Goal: Transaction & Acquisition: Purchase product/service

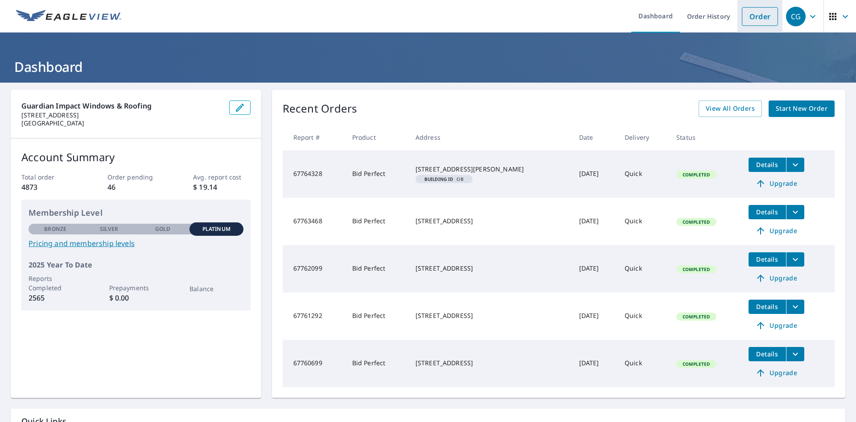
click at [742, 17] on link "Order" at bounding box center [760, 16] width 36 height 19
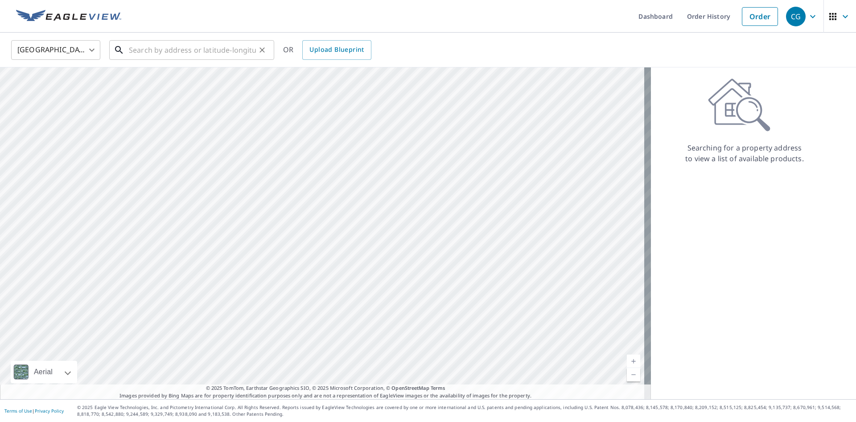
click at [215, 47] on input "text" at bounding box center [192, 49] width 127 height 25
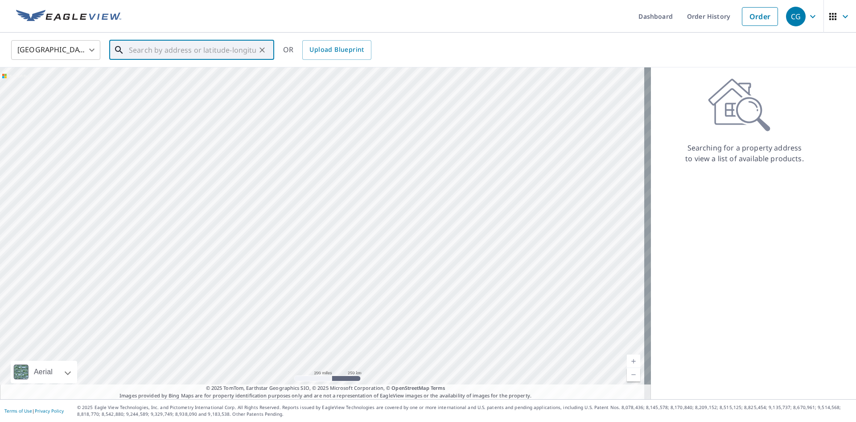
paste input "[STREET_ADDRESS]"
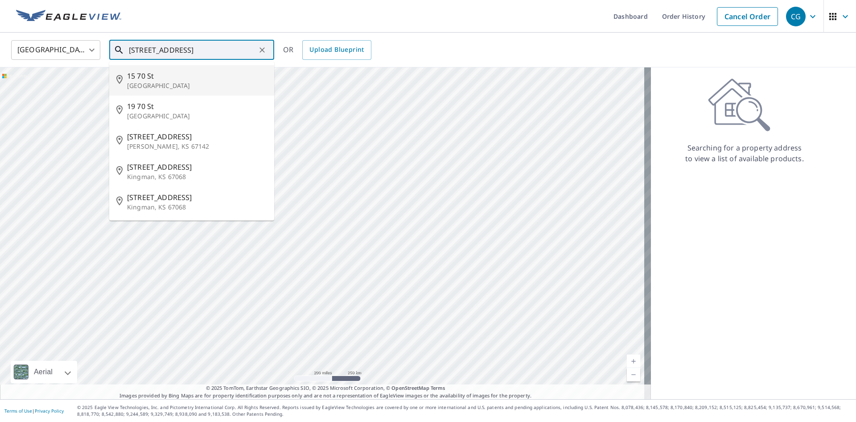
click at [190, 54] on input "[STREET_ADDRESS]" at bounding box center [192, 49] width 127 height 25
drag, startPoint x: 218, startPoint y: 50, endPoint x: 110, endPoint y: 50, distance: 107.9
click at [110, 50] on div "[STREET_ADDRESS]" at bounding box center [191, 50] width 165 height 20
paste input "text"
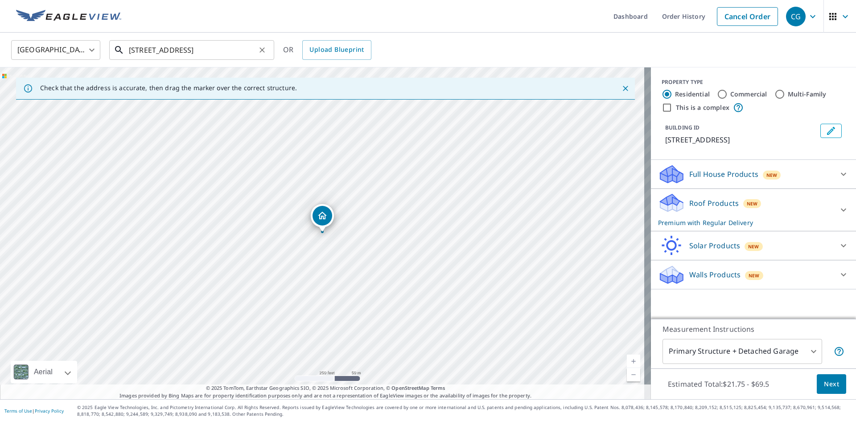
click at [185, 46] on input "[STREET_ADDRESS]" at bounding box center [192, 49] width 127 height 25
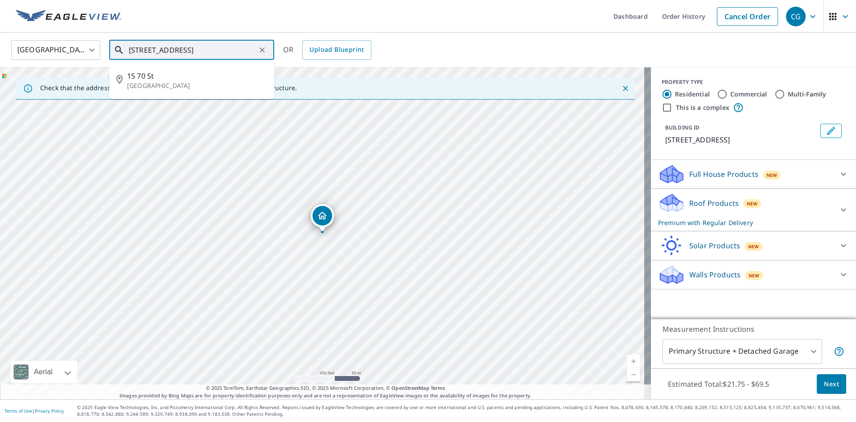
click at [185, 46] on input "[STREET_ADDRESS]" at bounding box center [192, 49] width 127 height 25
paste input "[STREET_ADDRESS]"
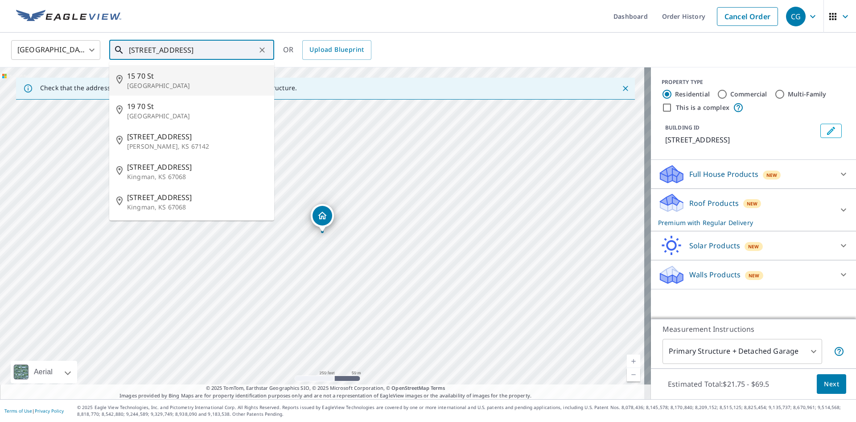
click at [199, 42] on input "[STREET_ADDRESS]" at bounding box center [192, 49] width 127 height 25
drag, startPoint x: 225, startPoint y: 53, endPoint x: 120, endPoint y: 59, distance: 105.0
click at [123, 60] on div "[GEOGRAPHIC_DATA] [GEOGRAPHIC_DATA][STREET_ADDRESS] [GEOGRAPHIC_DATA][STREET_AD…" at bounding box center [191, 50] width 165 height 20
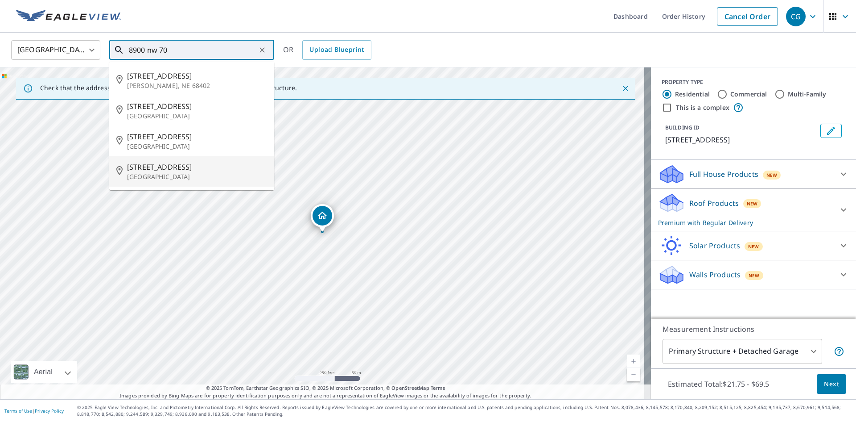
click at [199, 169] on span "[STREET_ADDRESS]" at bounding box center [197, 166] width 140 height 11
type input "[STREET_ADDRESS]"
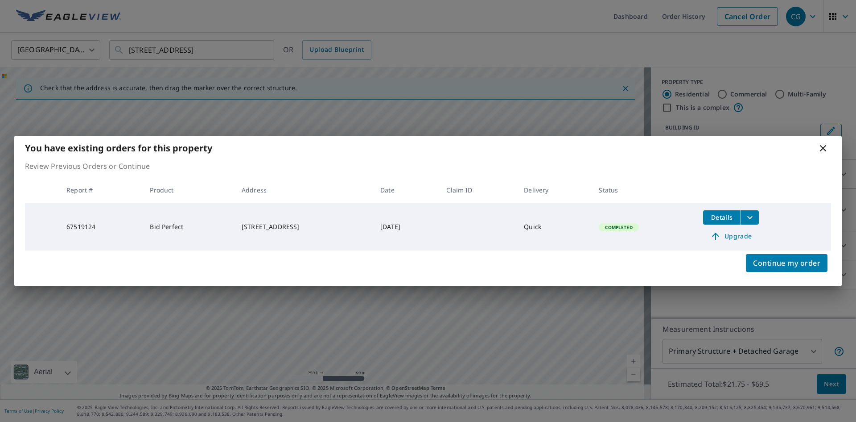
click at [817, 389] on div "You have existing orders for this property Review Previous Orders or Continue R…" at bounding box center [428, 211] width 856 height 422
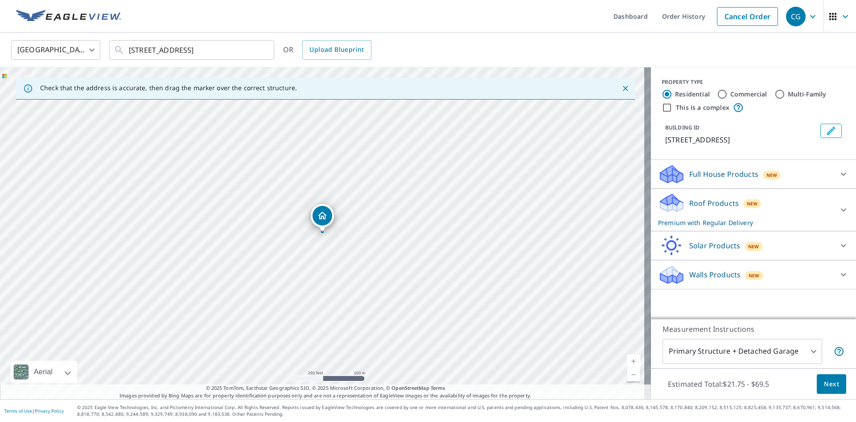
click at [827, 384] on span "Next" at bounding box center [831, 383] width 15 height 11
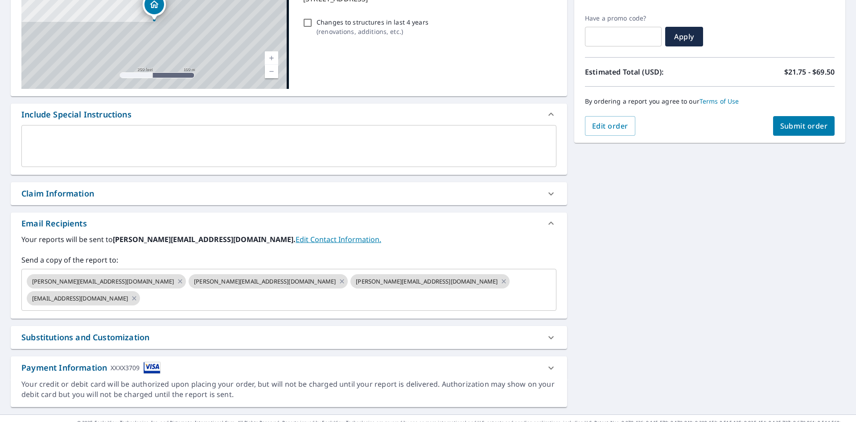
scroll to position [140, 0]
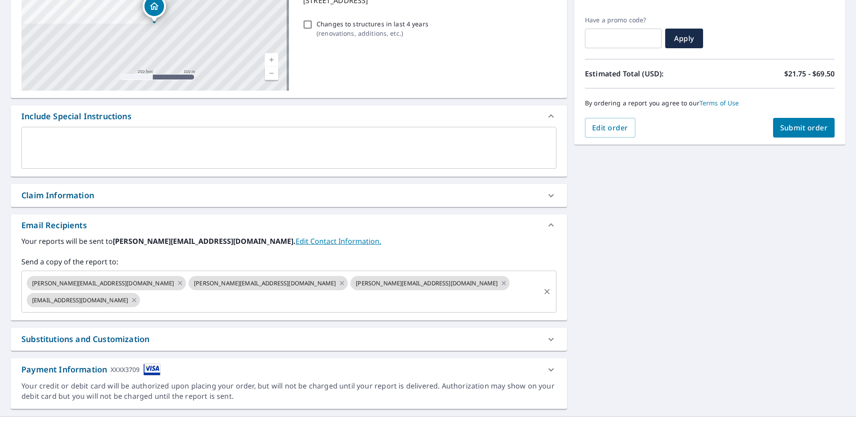
click at [544, 287] on icon "Clear" at bounding box center [547, 291] width 9 height 9
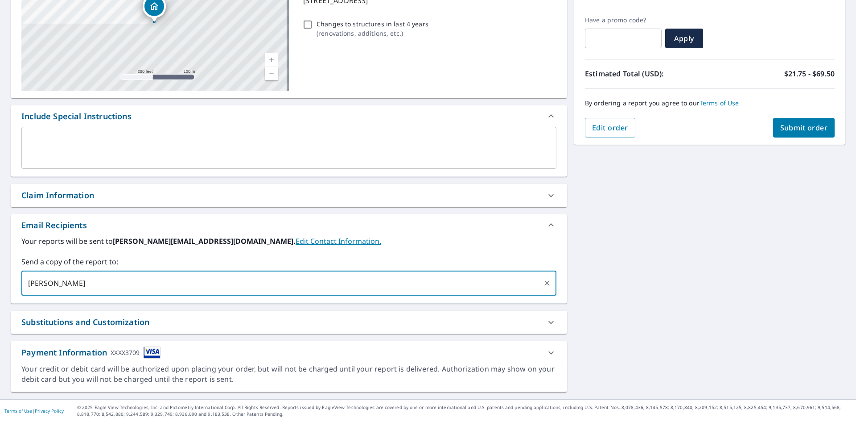
type input "[EMAIL_ADDRESS][DOMAIN_NAME]"
click at [670, 266] on div "[STREET_ADDRESS] Aerial Road A standard road map Aerial A detailed look from ab…" at bounding box center [428, 170] width 856 height 456
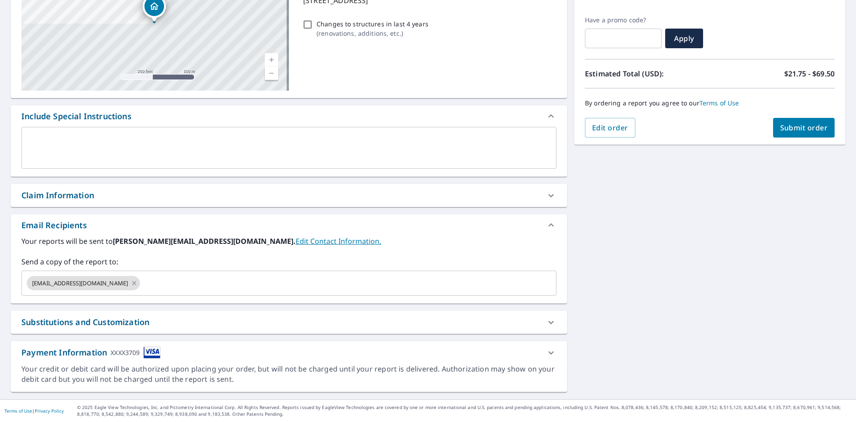
click at [780, 122] on button "Submit order" at bounding box center [804, 128] width 62 height 20
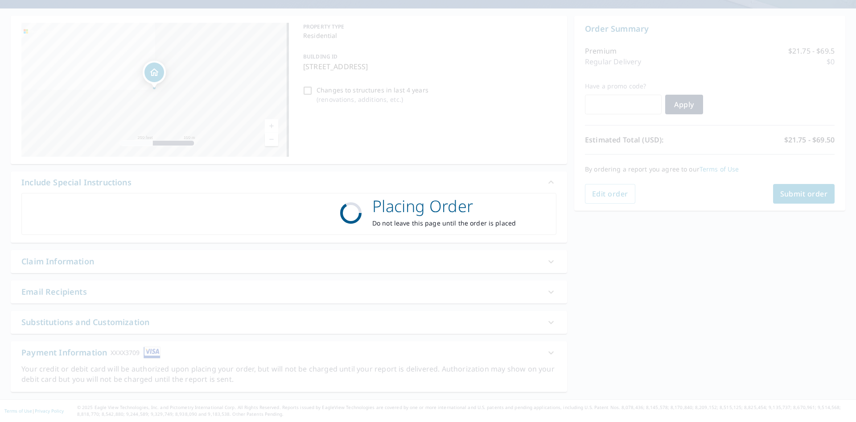
scroll to position [74, 0]
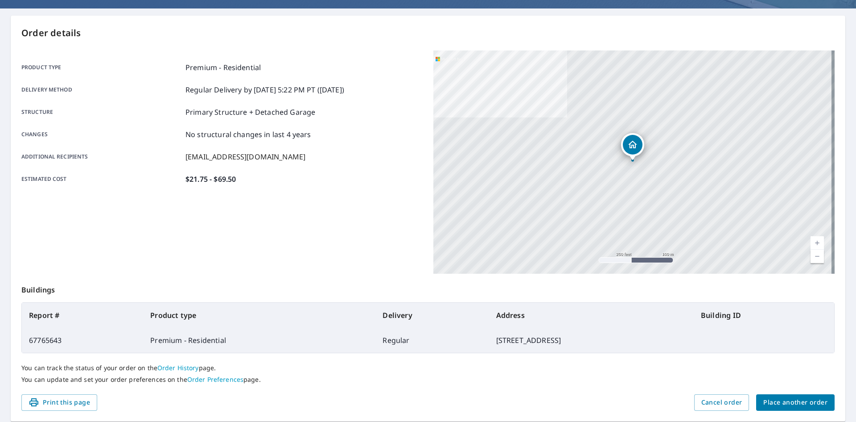
click at [806, 405] on span "Place another order" at bounding box center [796, 402] width 64 height 11
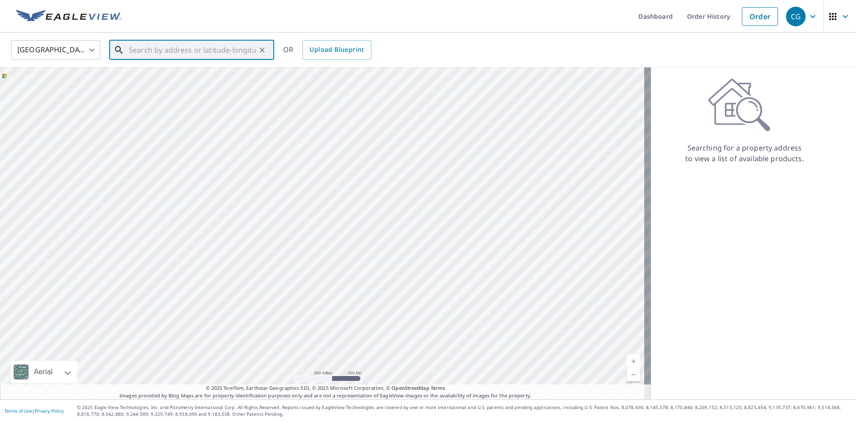
click at [177, 54] on input "text" at bounding box center [192, 49] width 127 height 25
paste input "[STREET_ADDRESS]"
click at [160, 76] on span "[STREET_ADDRESS]" at bounding box center [197, 75] width 140 height 11
type input "[STREET_ADDRESS]"
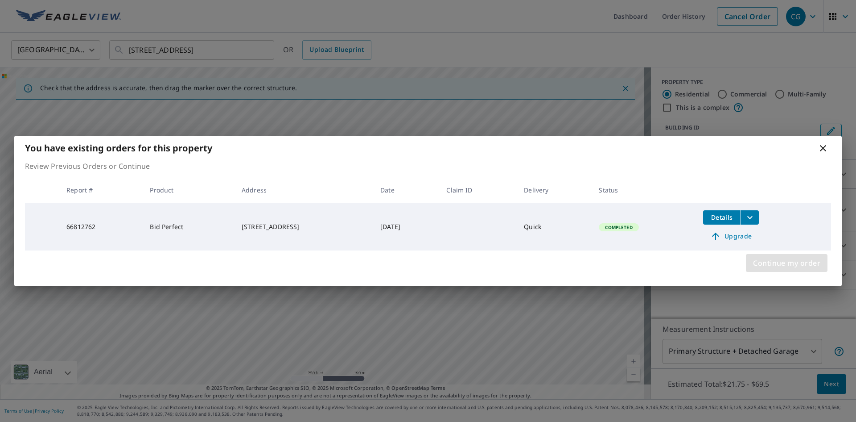
click at [796, 268] on span "Continue my order" at bounding box center [786, 262] width 67 height 12
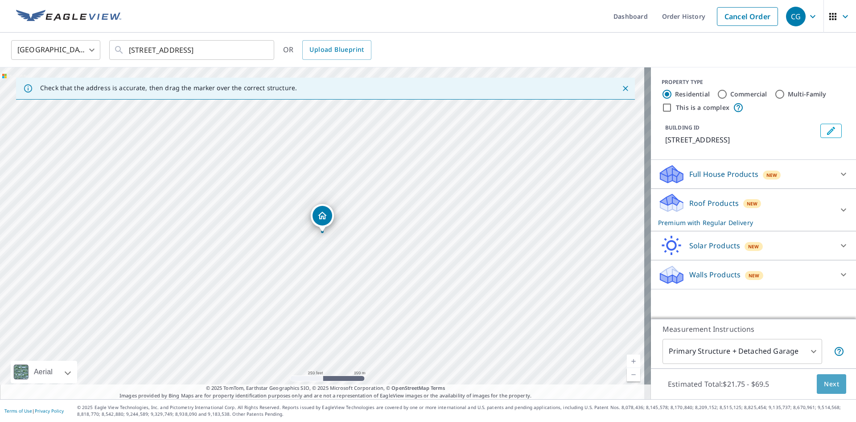
click at [817, 379] on button "Next" at bounding box center [831, 384] width 29 height 20
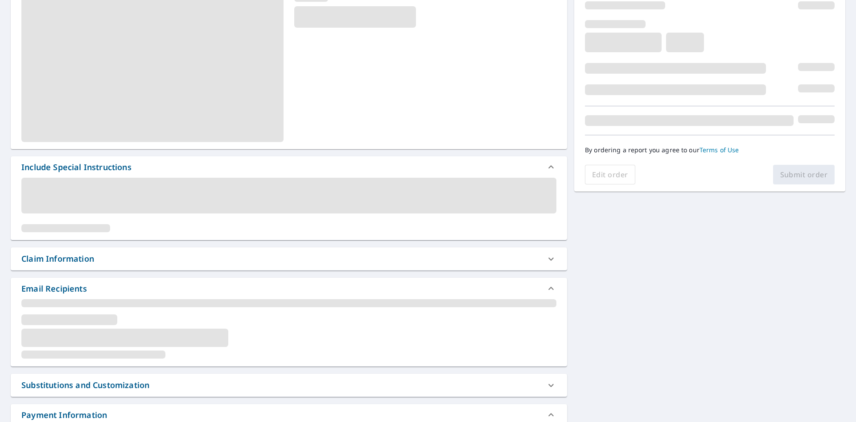
scroll to position [134, 0]
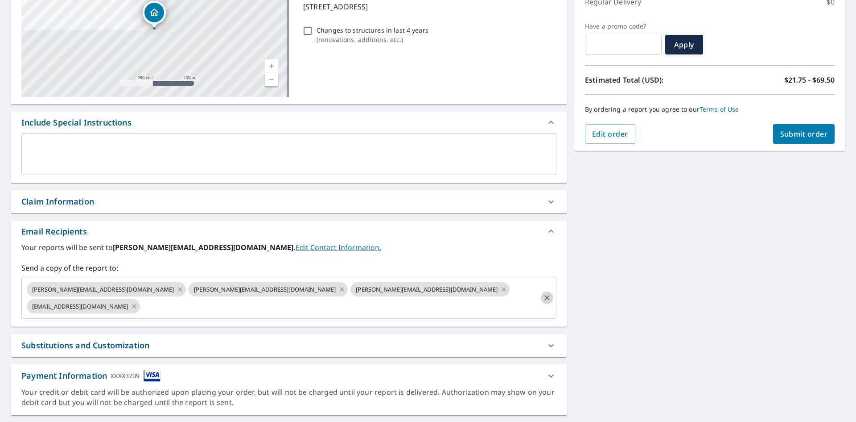
click at [545, 293] on icon "Clear" at bounding box center [547, 297] width 9 height 9
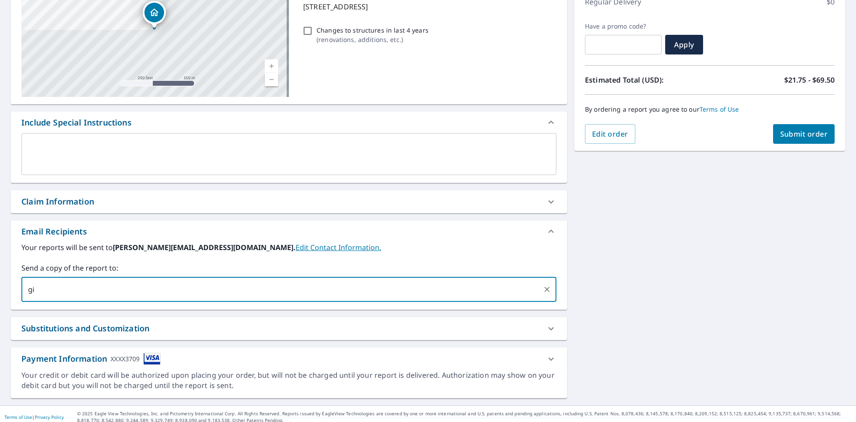
type input "[EMAIL_ADDRESS][DOMAIN_NAME]"
click at [629, 306] on div "[STREET_ADDRESS] Aerial Road A standard road map Aerial A detailed look from ab…" at bounding box center [428, 177] width 856 height 456
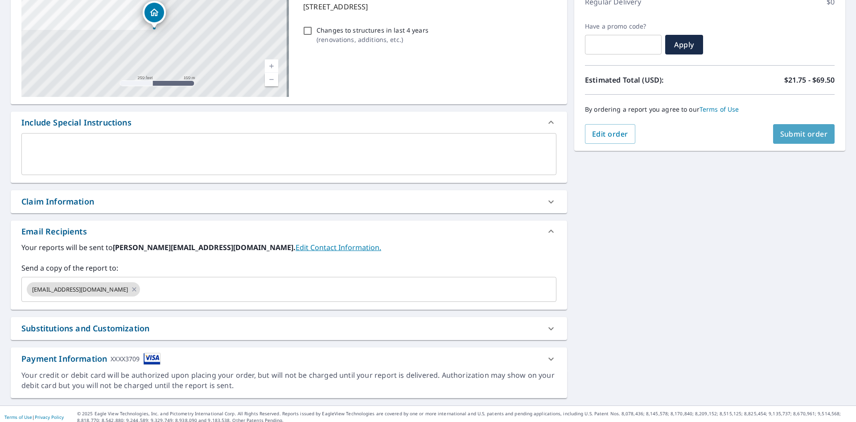
click at [802, 132] on span "Submit order" at bounding box center [805, 134] width 48 height 10
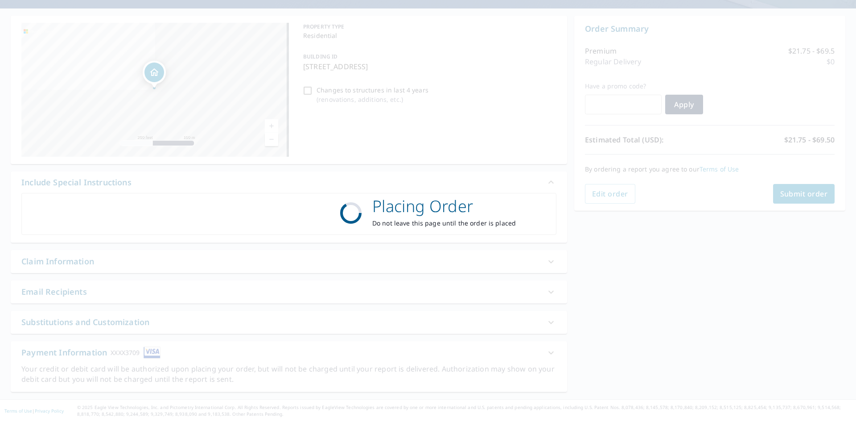
scroll to position [74, 0]
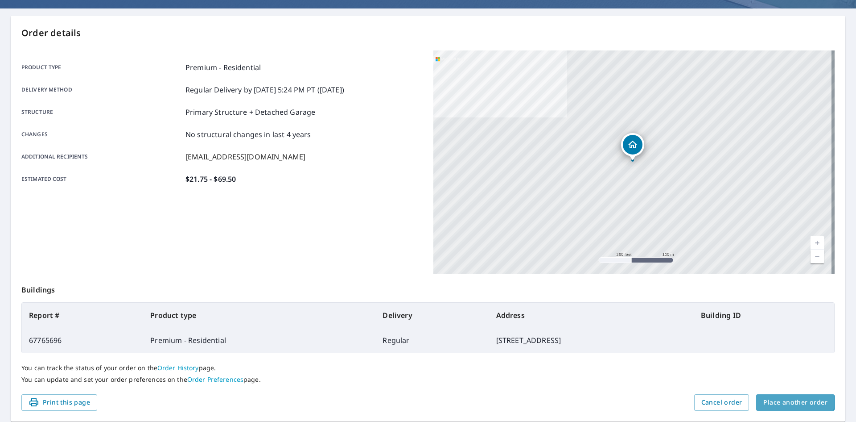
click at [771, 401] on span "Place another order" at bounding box center [796, 402] width 64 height 11
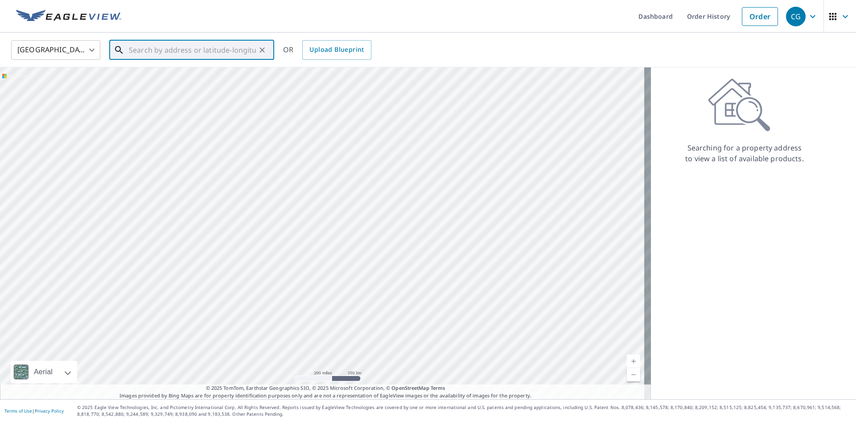
click at [252, 53] on input "text" at bounding box center [192, 49] width 127 height 25
paste input "[STREET_ADDRESS]"
click at [208, 70] on li "[STREET_ADDRESS]" at bounding box center [191, 80] width 165 height 30
type input "[STREET_ADDRESS]"
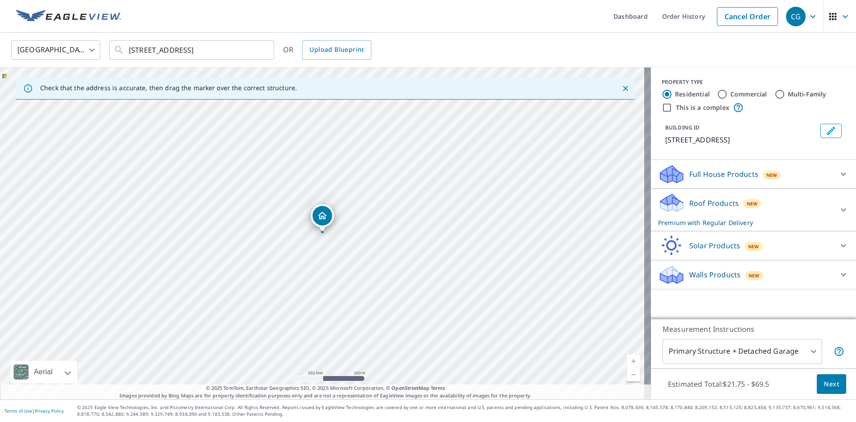
click at [817, 384] on button "Next" at bounding box center [831, 384] width 29 height 20
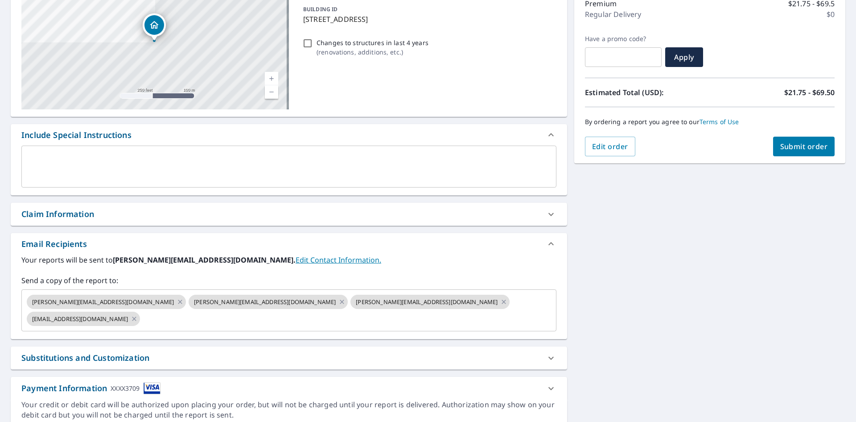
scroll to position [134, 0]
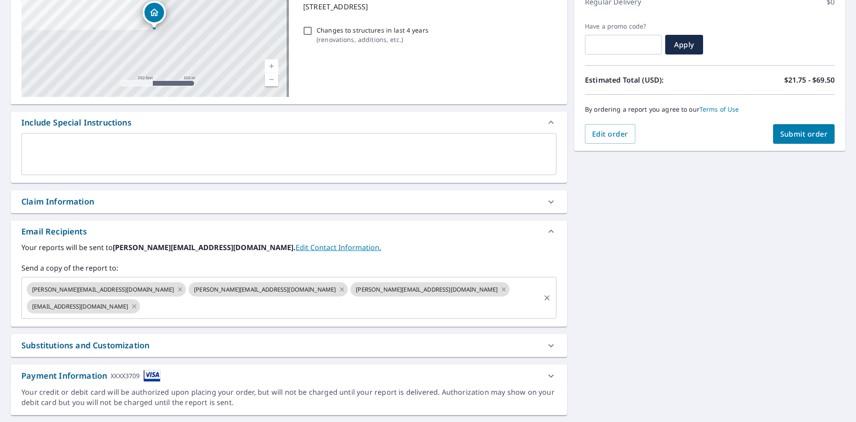
click at [545, 295] on icon "Clear" at bounding box center [547, 297] width 5 height 5
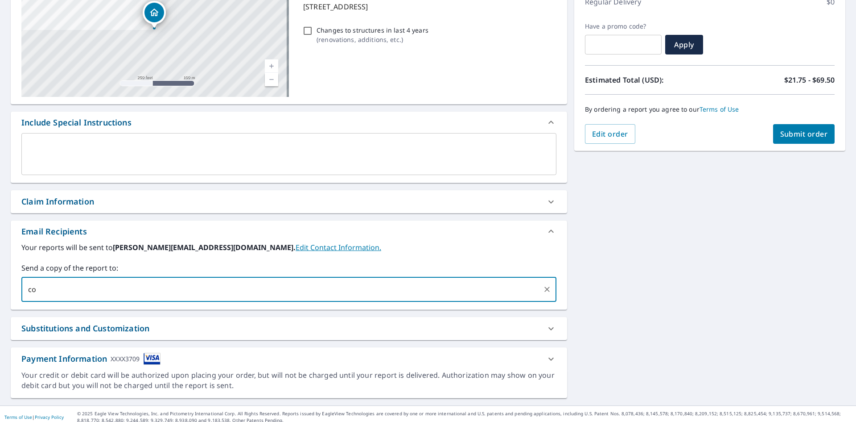
type input "c"
type input "[EMAIL_ADDRESS][DOMAIN_NAME]"
click at [685, 287] on div "[STREET_ADDRESS] Aerial Road A standard road map Aerial A detailed look from ab…" at bounding box center [428, 177] width 856 height 456
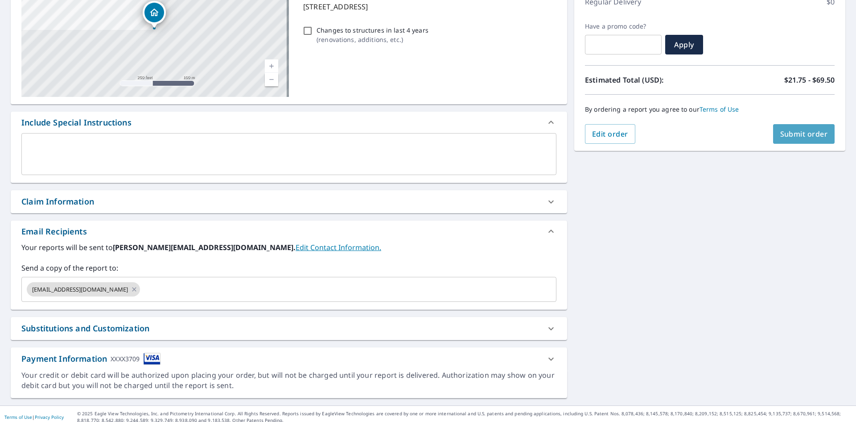
click at [781, 134] on span "Submit order" at bounding box center [805, 134] width 48 height 10
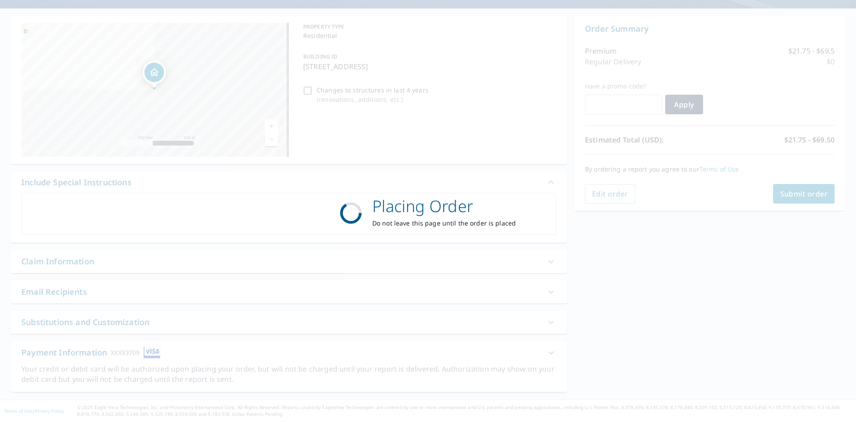
scroll to position [74, 0]
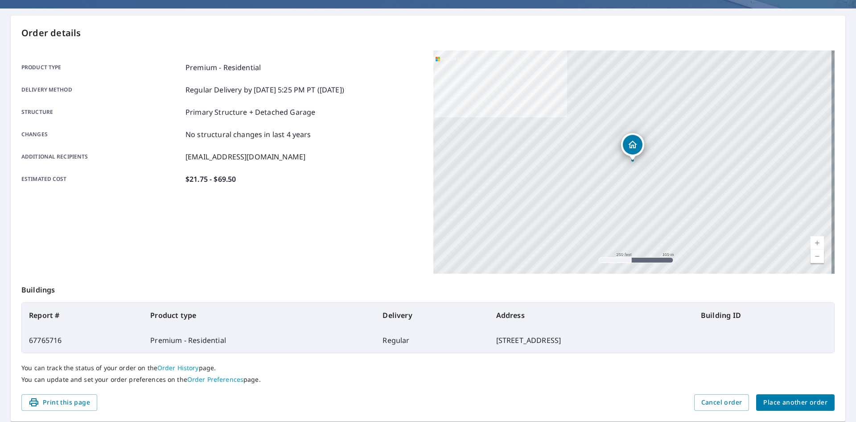
click at [802, 399] on span "Place another order" at bounding box center [796, 402] width 64 height 11
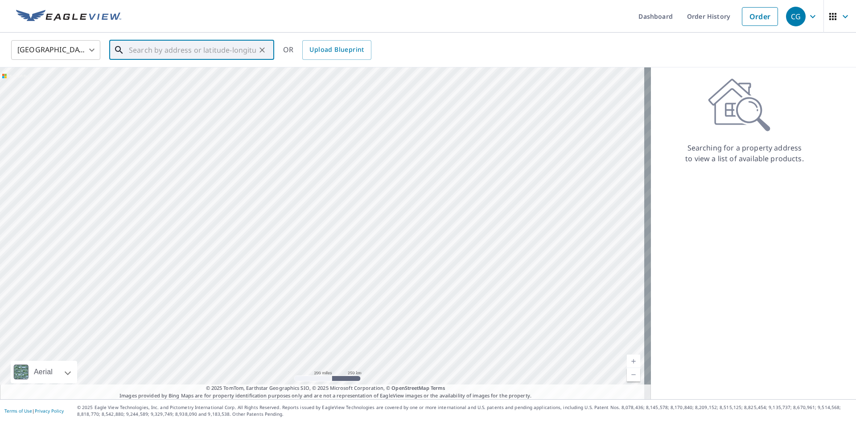
click at [156, 54] on input "text" at bounding box center [192, 49] width 127 height 25
paste input "[STREET_ADDRESS]"
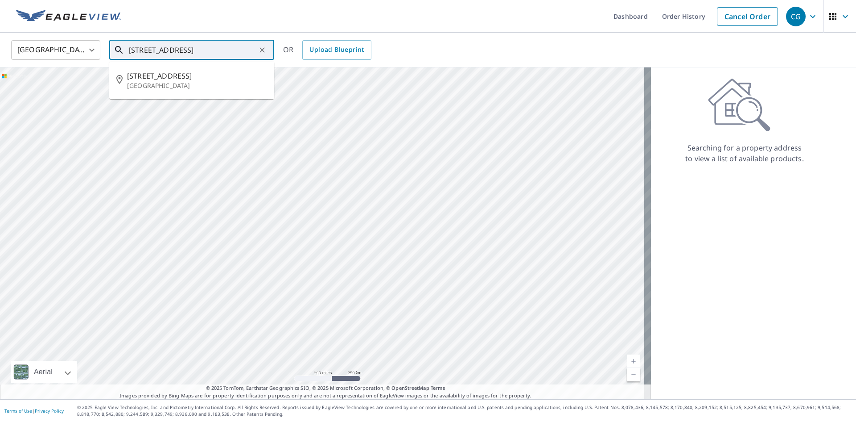
click at [151, 86] on p "[GEOGRAPHIC_DATA]" at bounding box center [197, 85] width 140 height 9
type input "[STREET_ADDRESS]"
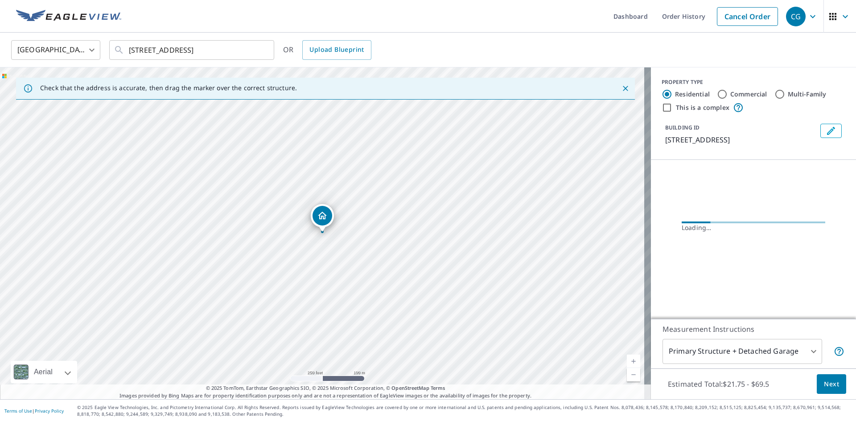
click at [820, 382] on body "CG CG Dashboard Order History Cancel Order CG [GEOGRAPHIC_DATA] US ​ [STREET_AD…" at bounding box center [428, 211] width 856 height 422
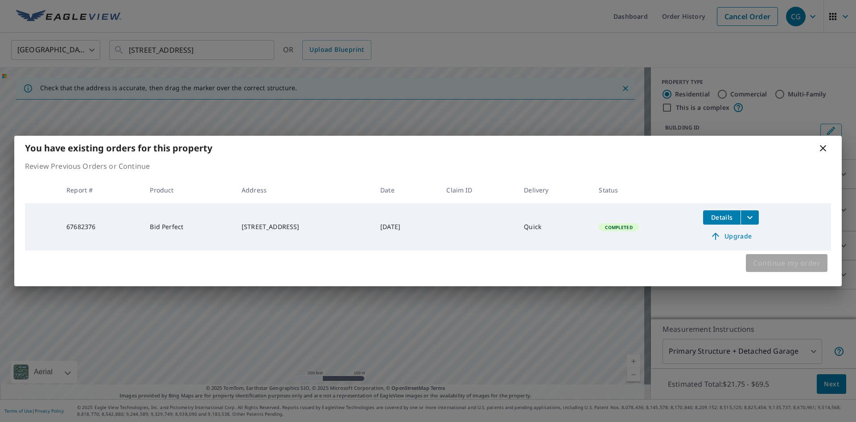
click at [781, 265] on span "Continue my order" at bounding box center [786, 262] width 67 height 12
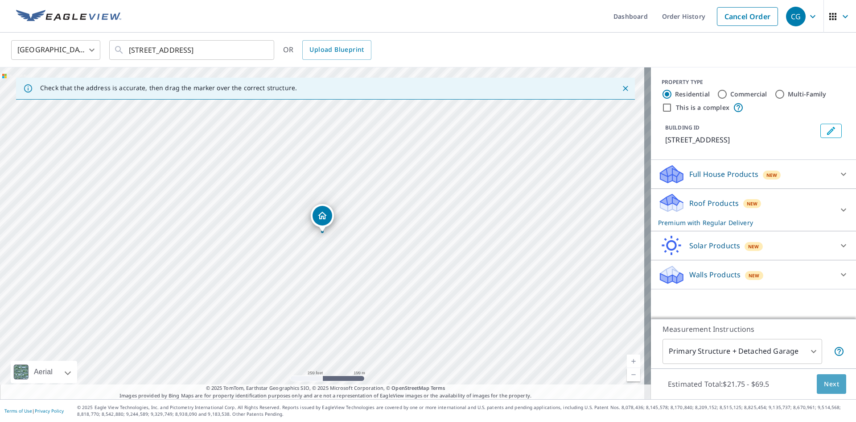
click at [824, 384] on span "Next" at bounding box center [831, 383] width 15 height 11
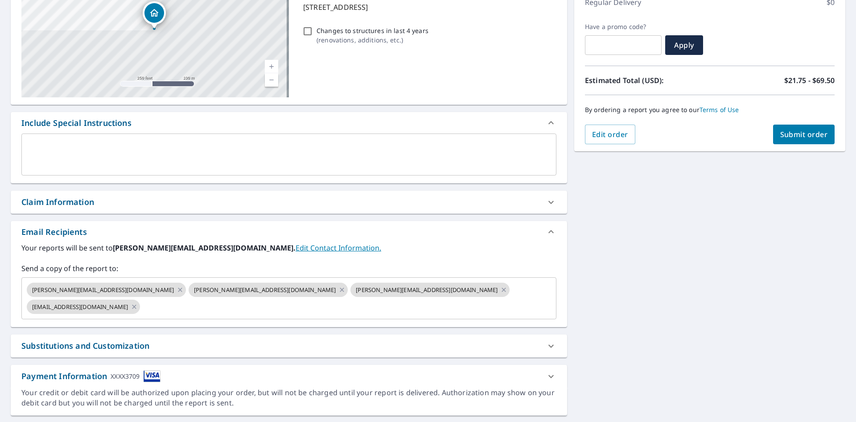
scroll to position [140, 0]
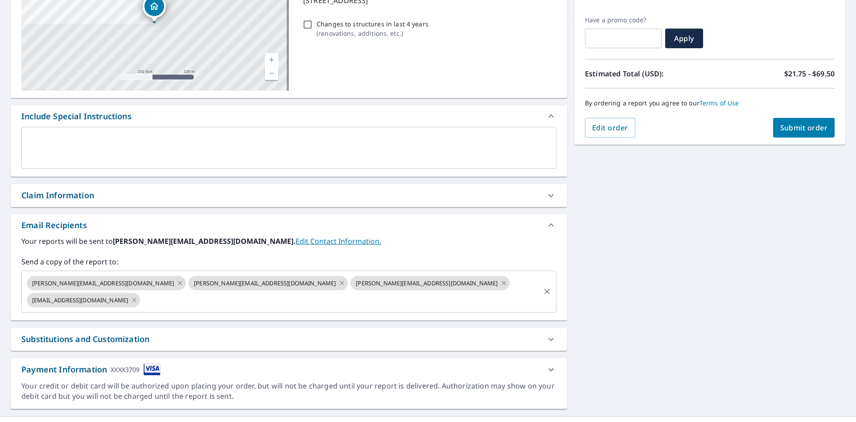
click at [543, 287] on icon "Clear" at bounding box center [547, 291] width 9 height 9
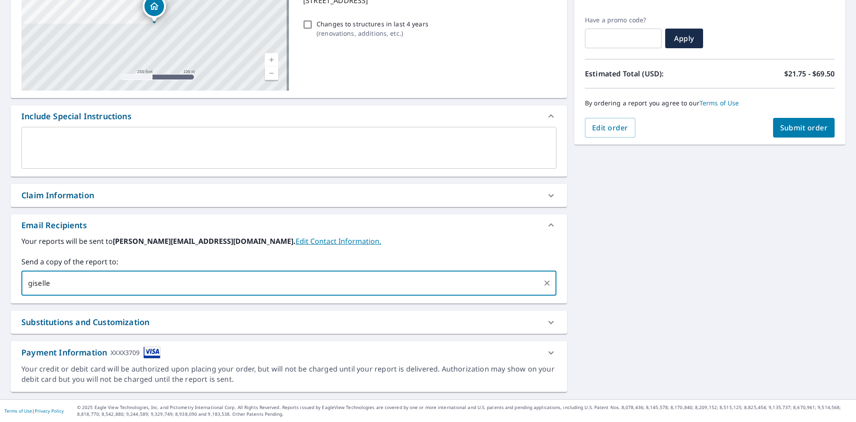
type input "[EMAIL_ADDRESS][DOMAIN_NAME]"
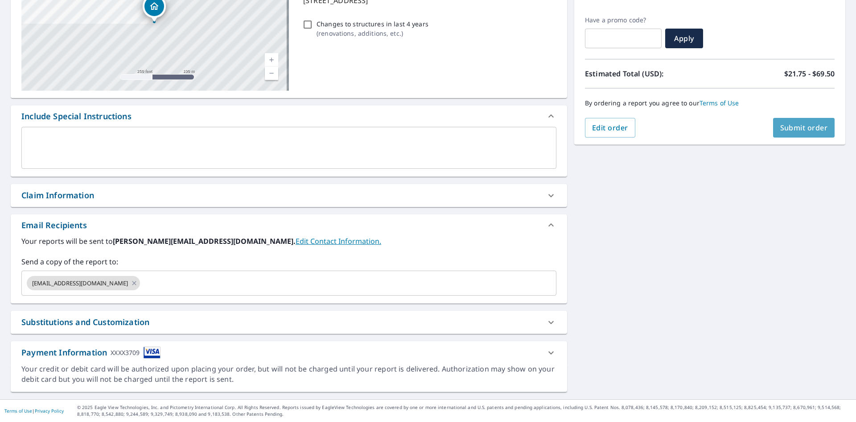
click at [798, 131] on span "Submit order" at bounding box center [805, 128] width 48 height 10
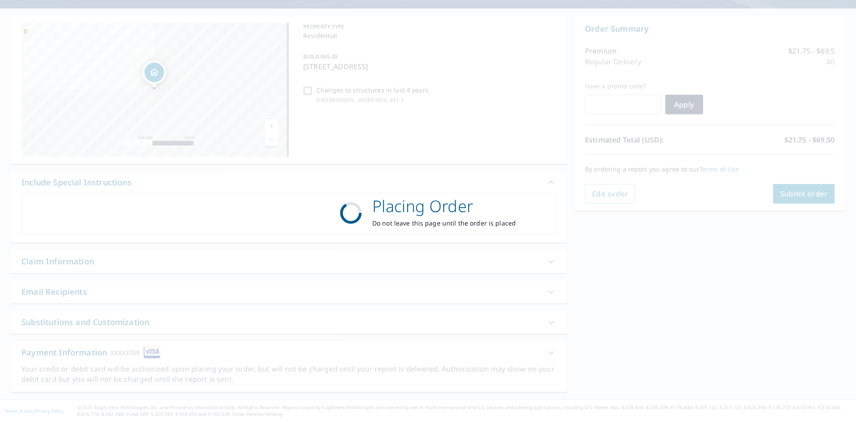
scroll to position [74, 0]
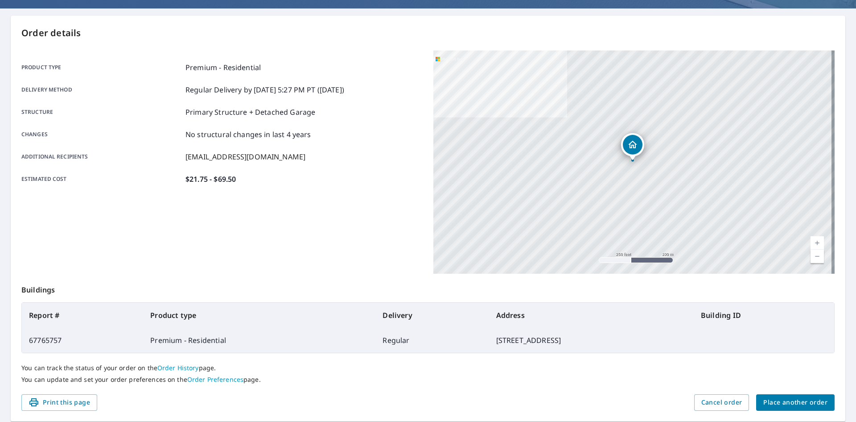
click at [806, 403] on span "Place another order" at bounding box center [796, 402] width 64 height 11
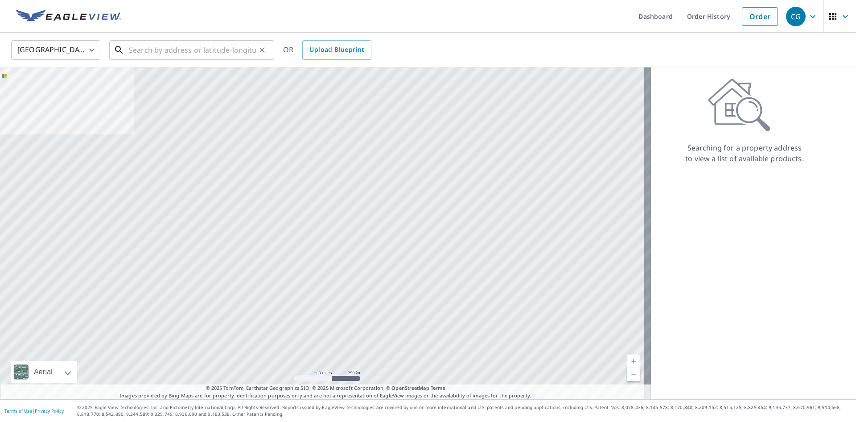
click at [220, 51] on input "text" at bounding box center [192, 49] width 127 height 25
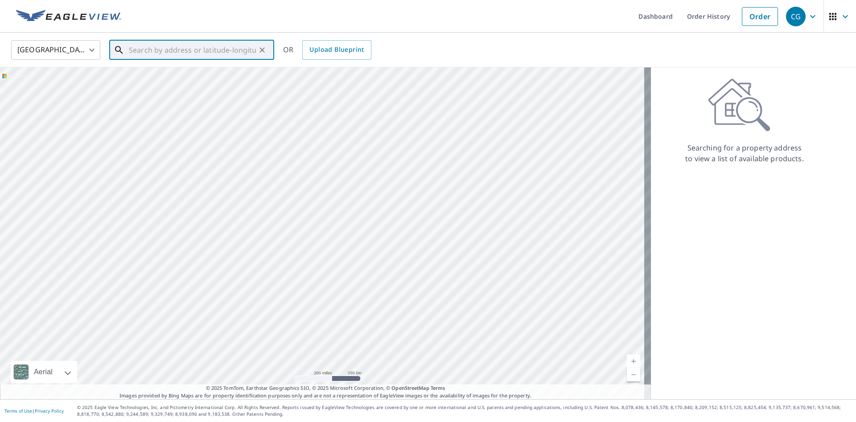
paste input "[STREET_ADDRESS]"
click at [183, 91] on li "[STREET_ADDRESS]" at bounding box center [191, 80] width 165 height 30
type input "[STREET_ADDRESS]"
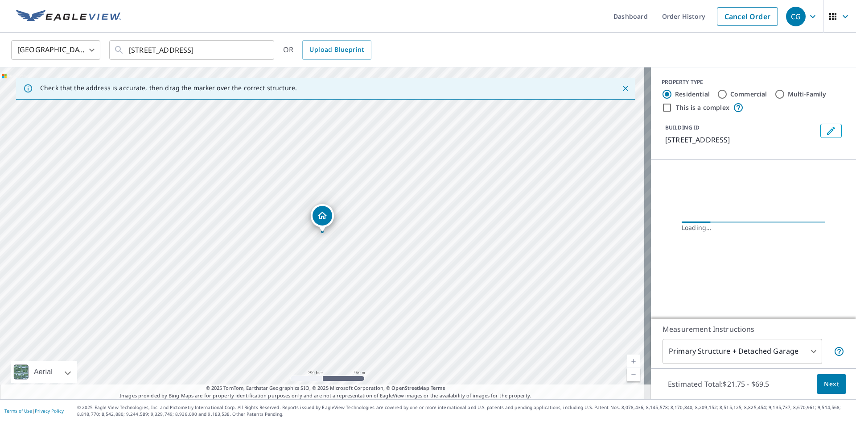
click at [831, 383] on span "Next" at bounding box center [831, 383] width 15 height 11
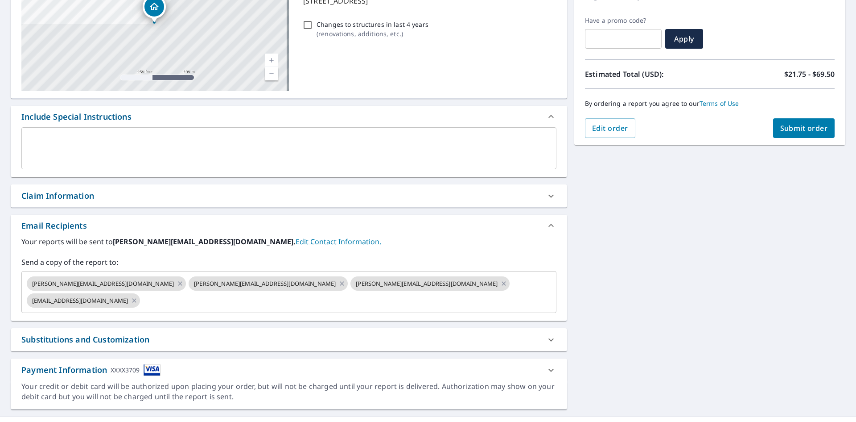
scroll to position [140, 0]
click at [545, 289] on icon "Clear" at bounding box center [547, 291] width 5 height 5
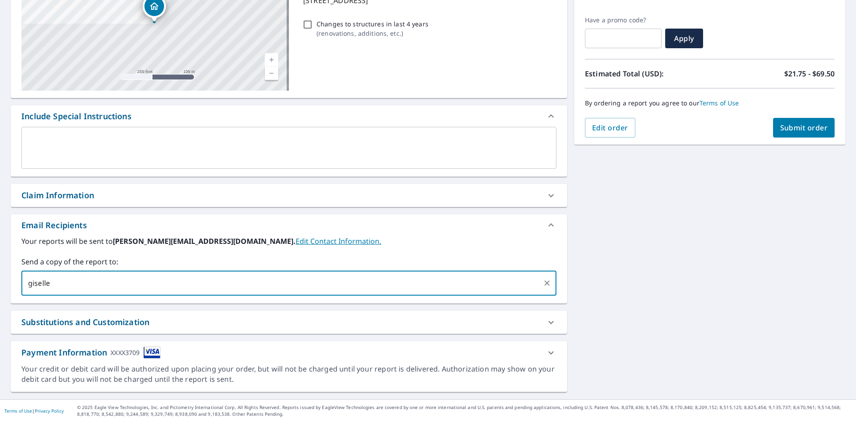
type input "[EMAIL_ADDRESS][DOMAIN_NAME]"
click at [713, 190] on div "[STREET_ADDRESS] Aerial Road A standard road map Aerial A detailed look from ab…" at bounding box center [428, 170] width 856 height 456
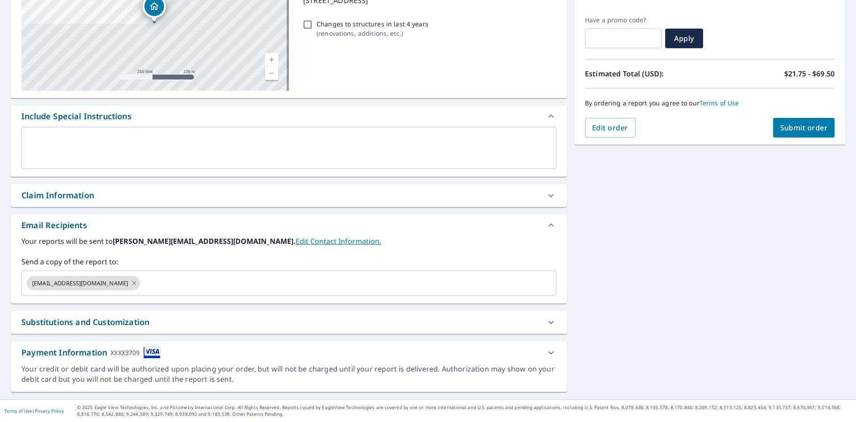
click at [810, 130] on span "Submit order" at bounding box center [805, 128] width 48 height 10
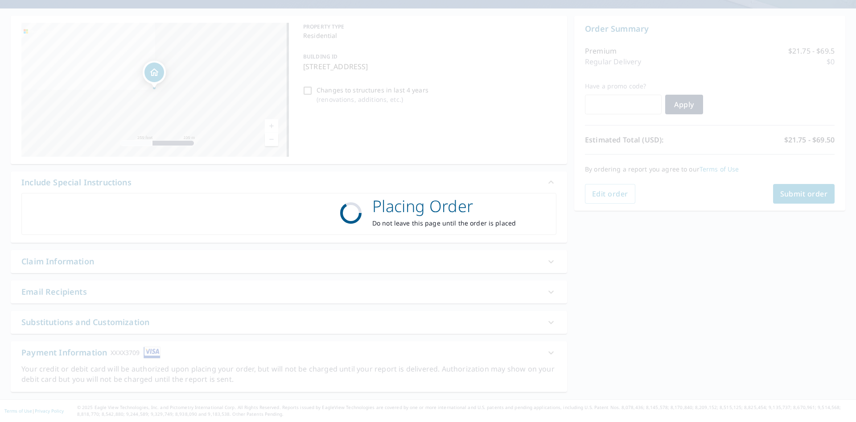
scroll to position [74, 0]
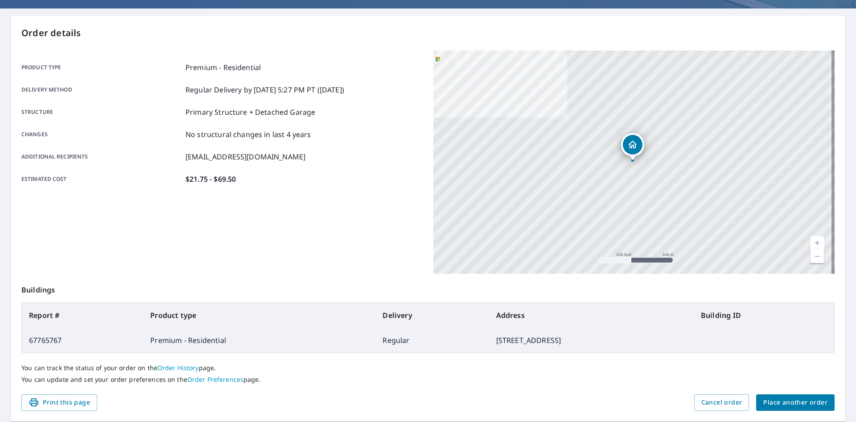
click at [792, 398] on span "Place another order" at bounding box center [796, 402] width 64 height 11
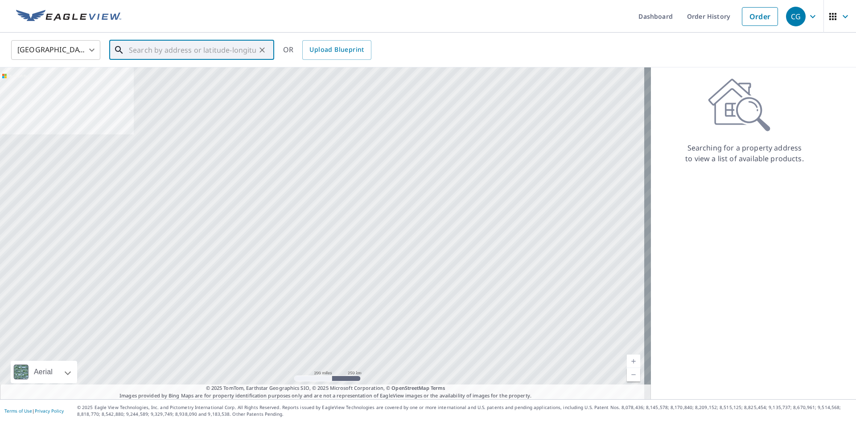
click at [205, 51] on input "text" at bounding box center [192, 49] width 127 height 25
paste input "[STREET_ADDRESS][PERSON_NAME]"
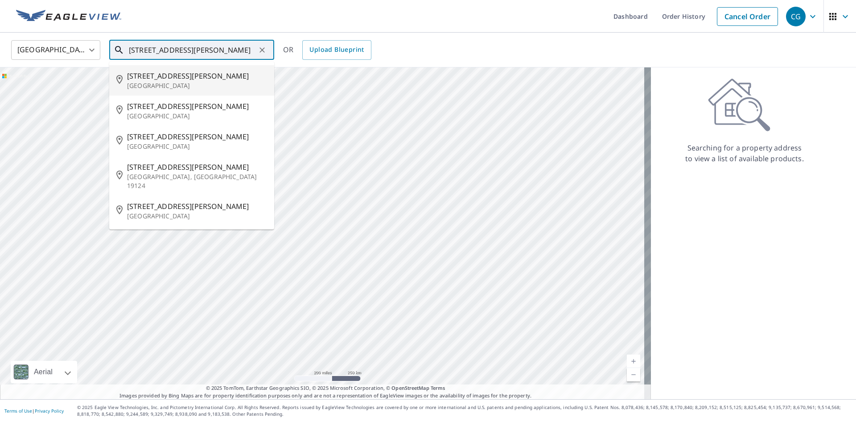
click at [166, 73] on span "[STREET_ADDRESS][PERSON_NAME]" at bounding box center [197, 75] width 140 height 11
type input "[STREET_ADDRESS][PERSON_NAME]"
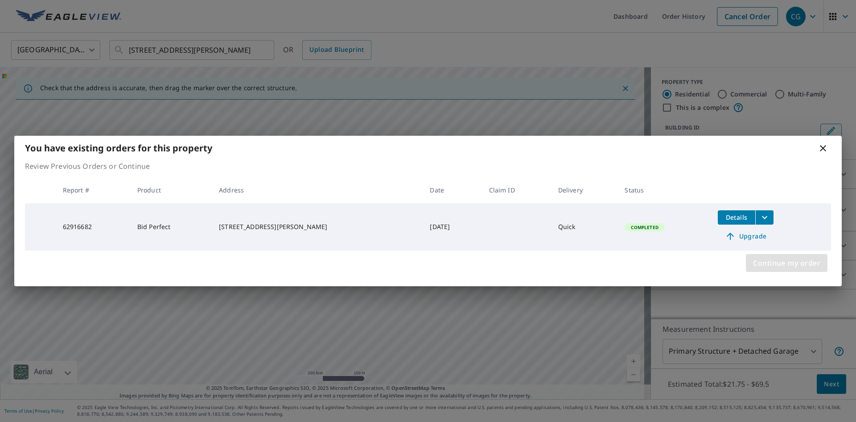
click at [799, 264] on span "Continue my order" at bounding box center [786, 262] width 67 height 12
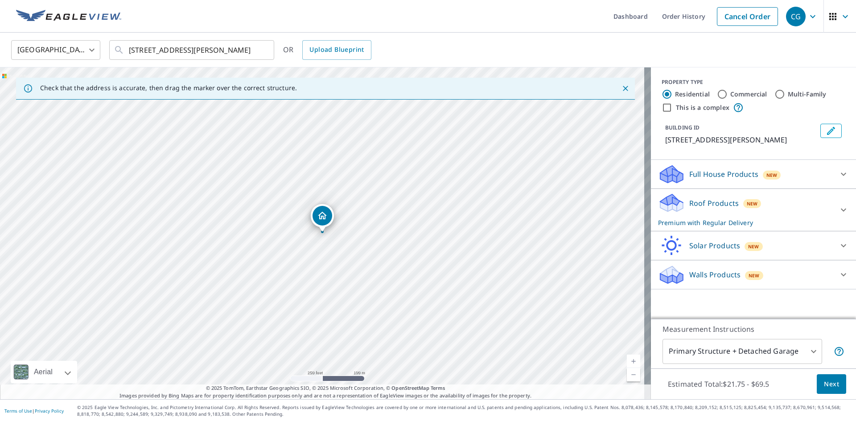
click at [835, 388] on button "Next" at bounding box center [831, 384] width 29 height 20
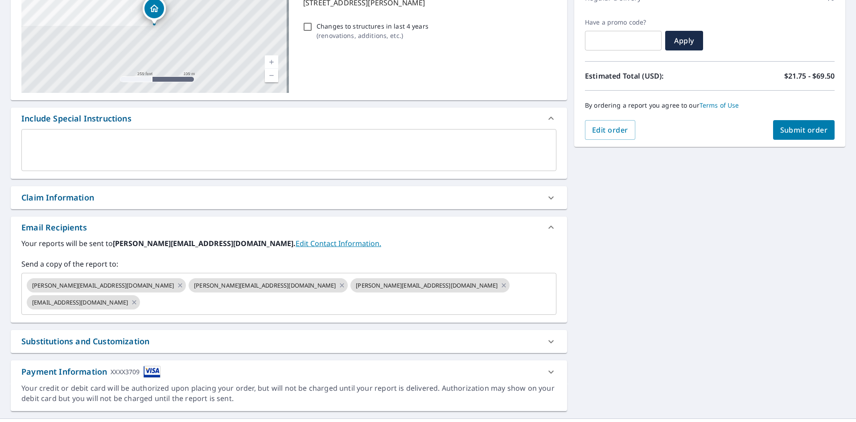
scroll to position [140, 0]
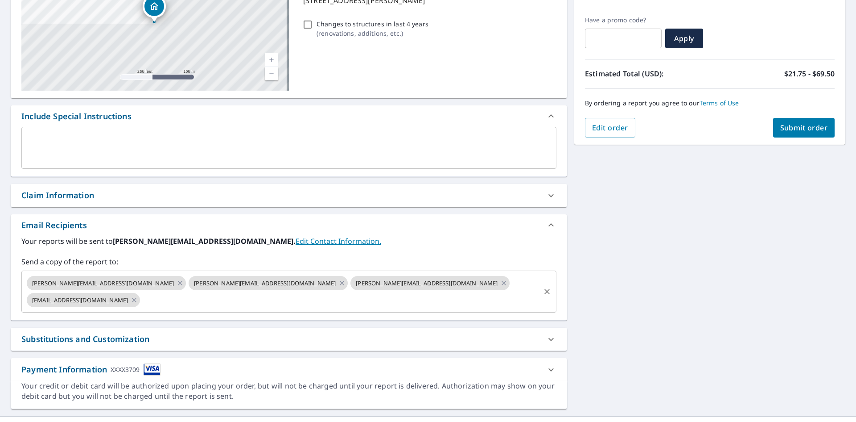
click at [542, 289] on button "Clear" at bounding box center [547, 291] width 12 height 12
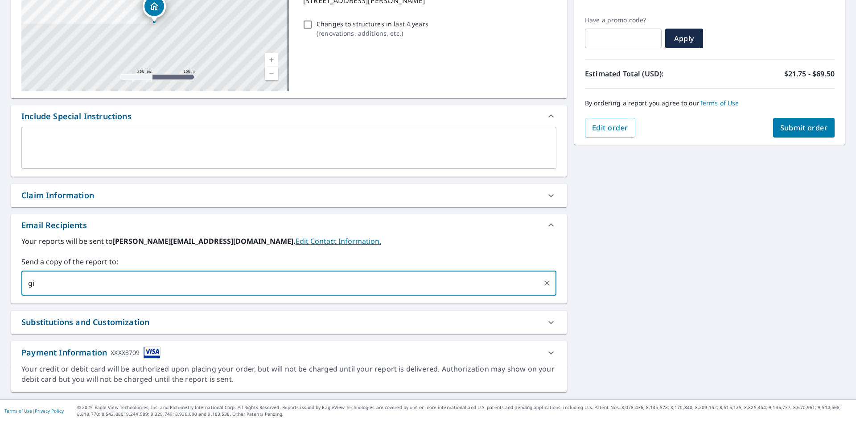
type input "[EMAIL_ADDRESS][DOMAIN_NAME]"
click at [757, 248] on div "[STREET_ADDRESS][PERSON_NAME] Aerial Road A standard road map Aerial A detailed…" at bounding box center [428, 170] width 856 height 456
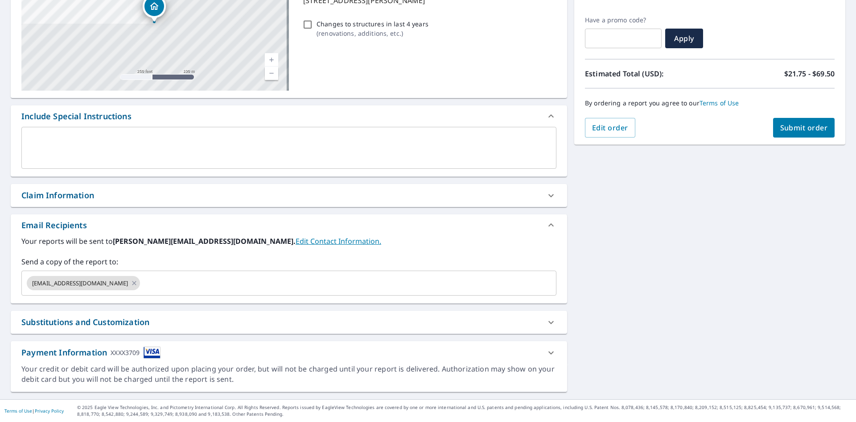
click at [810, 134] on button "Submit order" at bounding box center [804, 128] width 62 height 20
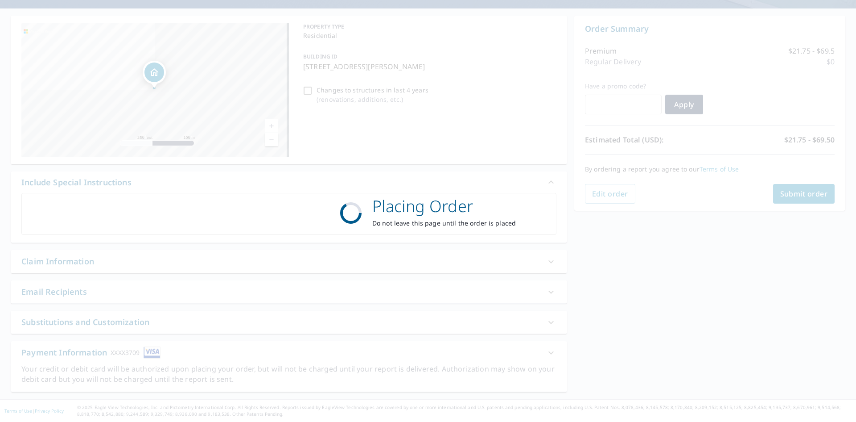
scroll to position [74, 0]
